Goal: Find specific page/section: Find specific page/section

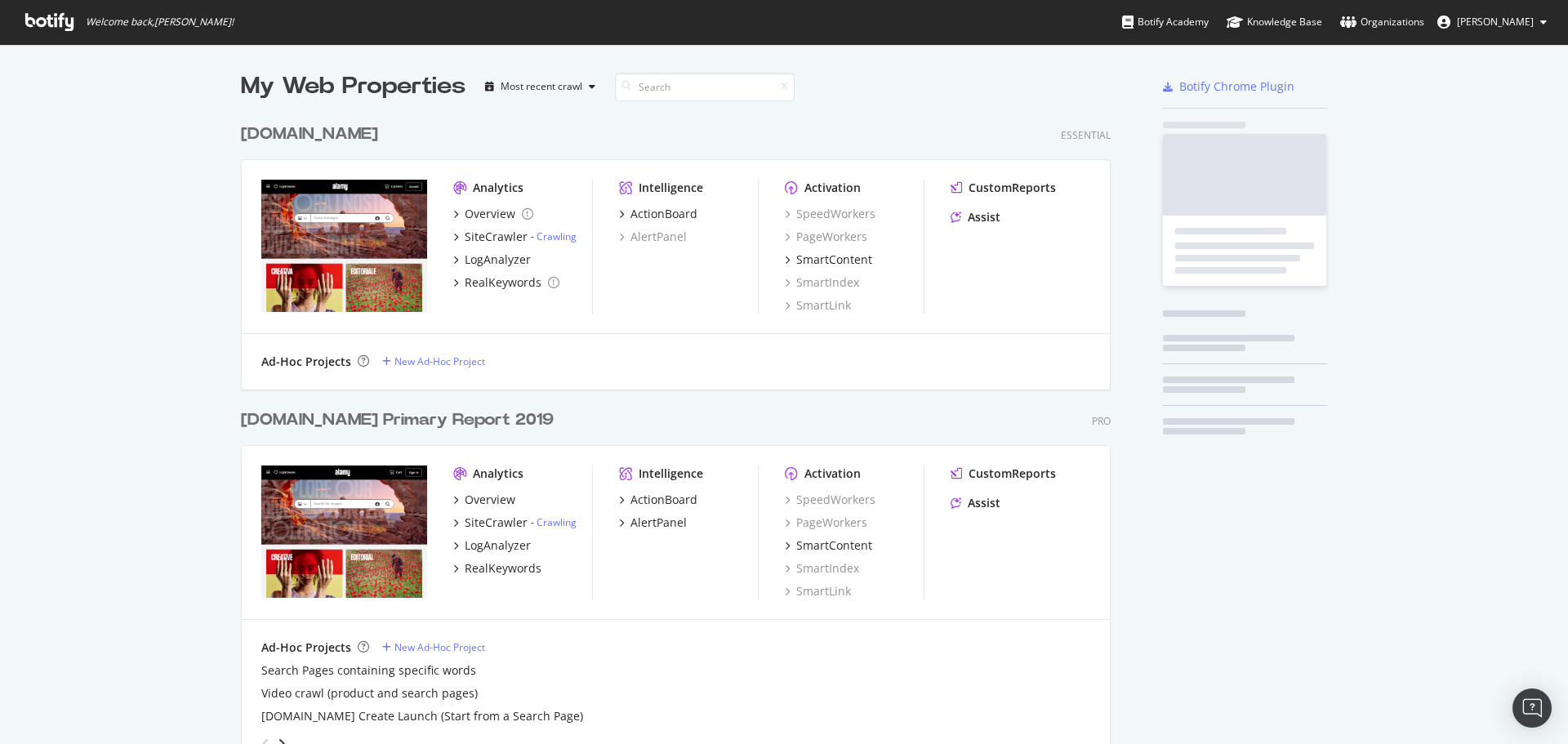
scroll to position [1538, 871]
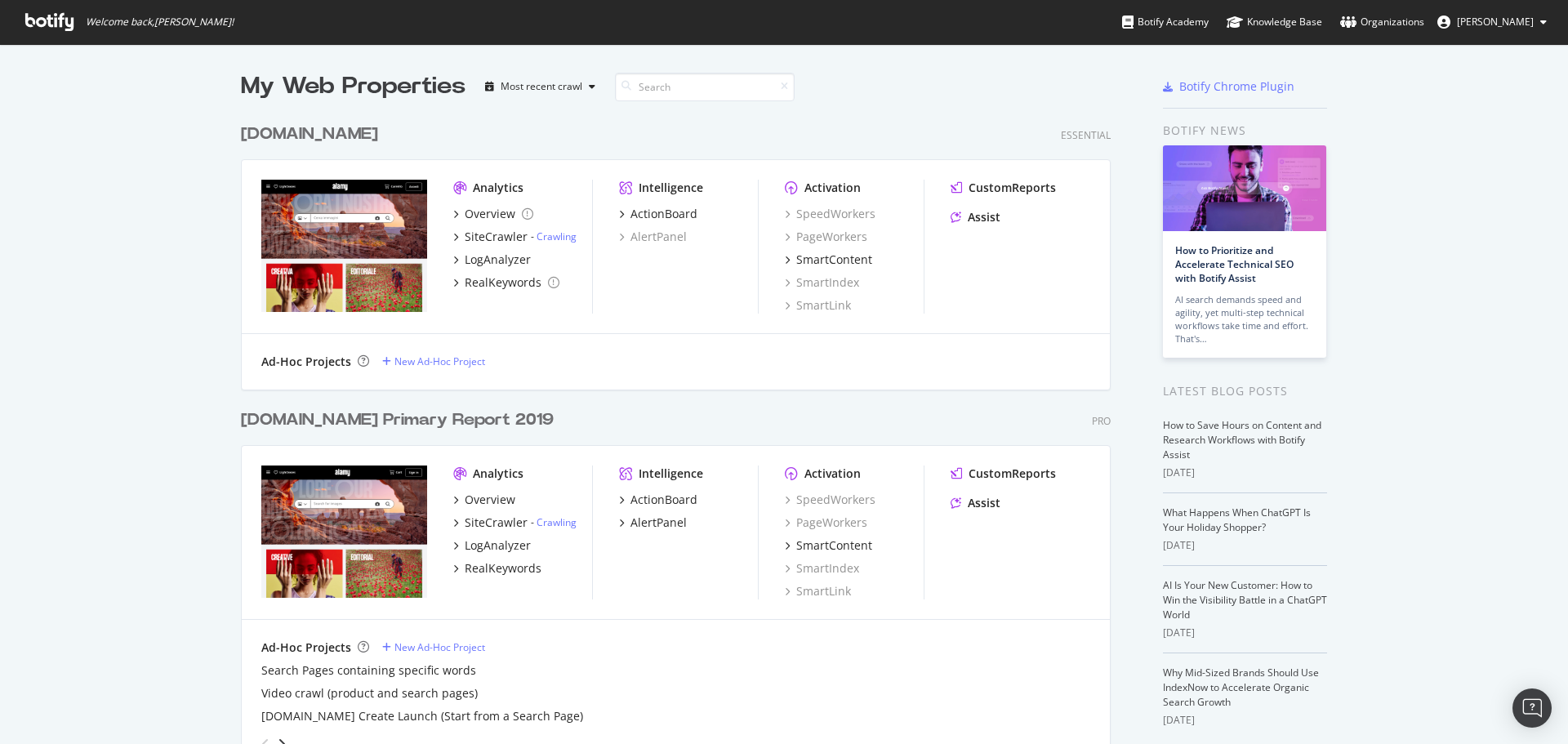
click at [447, 412] on div "[DOMAIN_NAME] Primary Report 2019" at bounding box center [397, 421] width 312 height 24
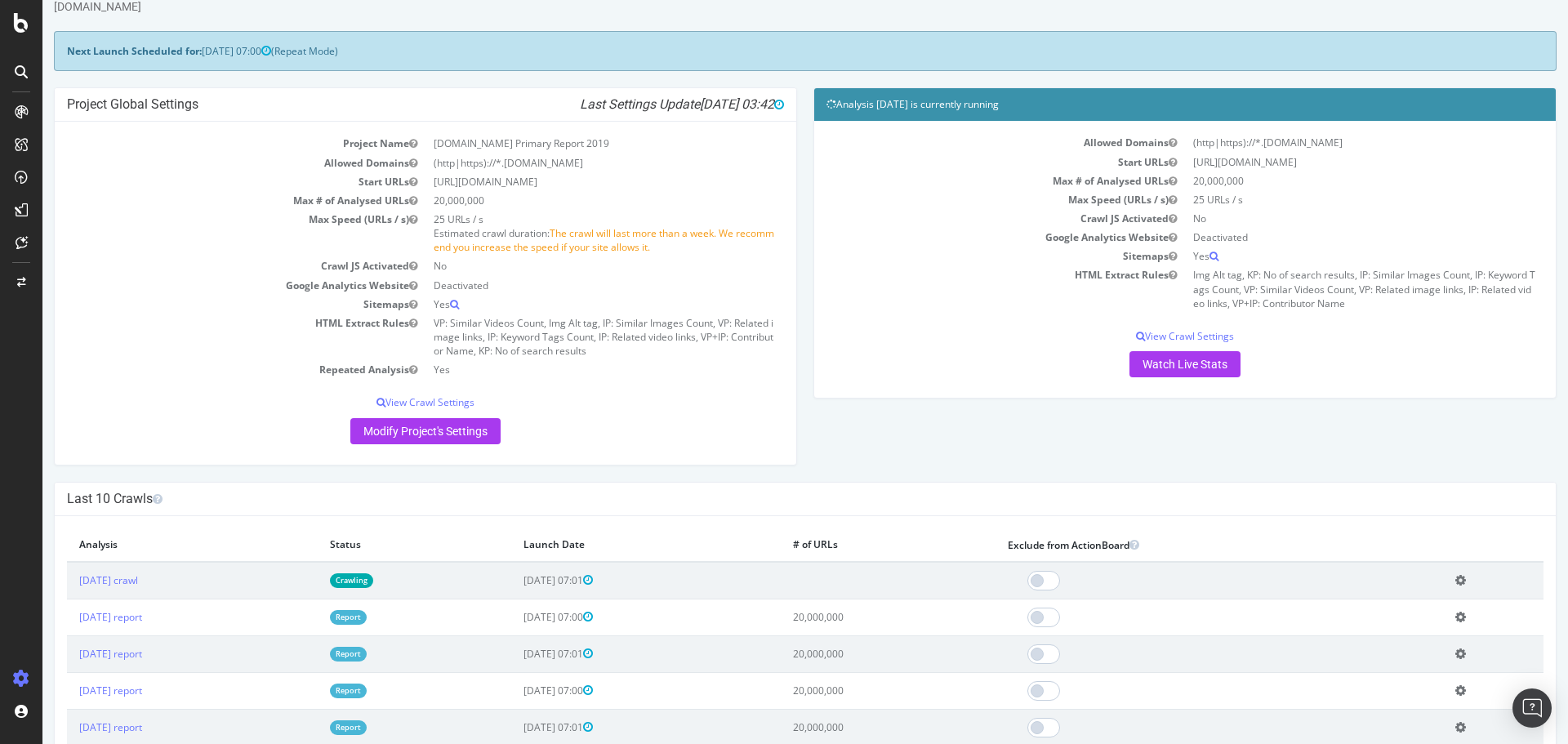
scroll to position [82, 0]
